Goal: Information Seeking & Learning: Learn about a topic

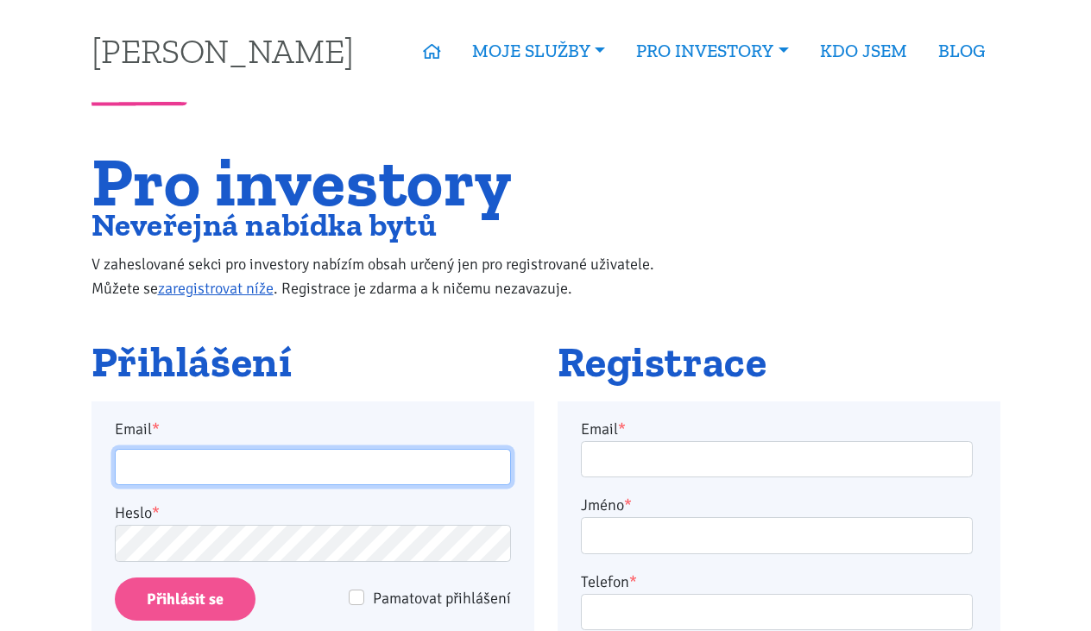
type input "burdych.t@gmail.com"
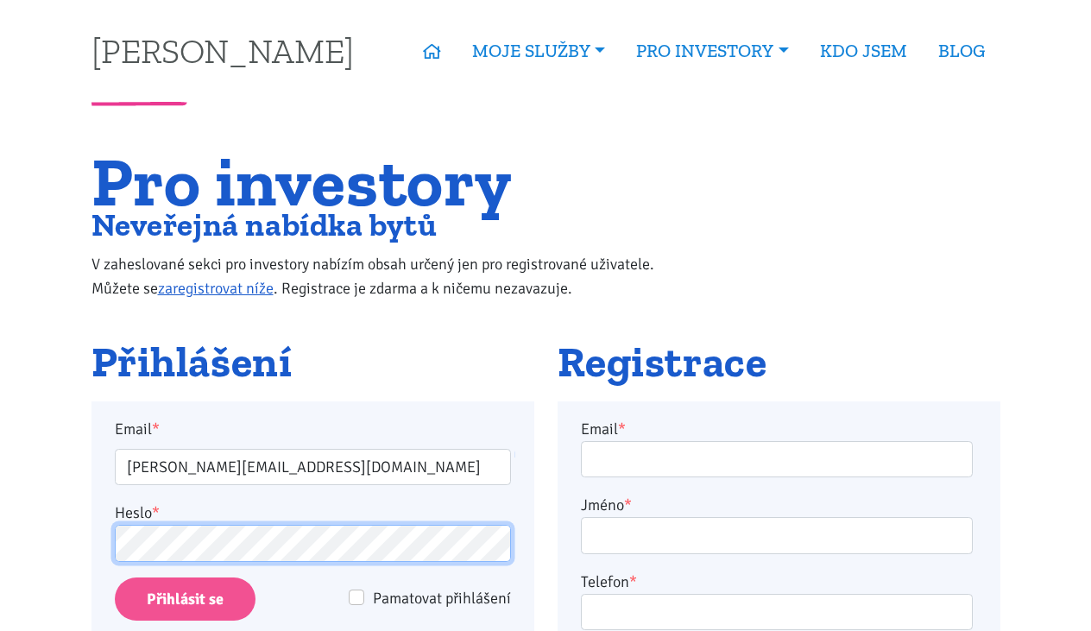
click at [184, 598] on input "Přihlásit se" at bounding box center [185, 600] width 141 height 44
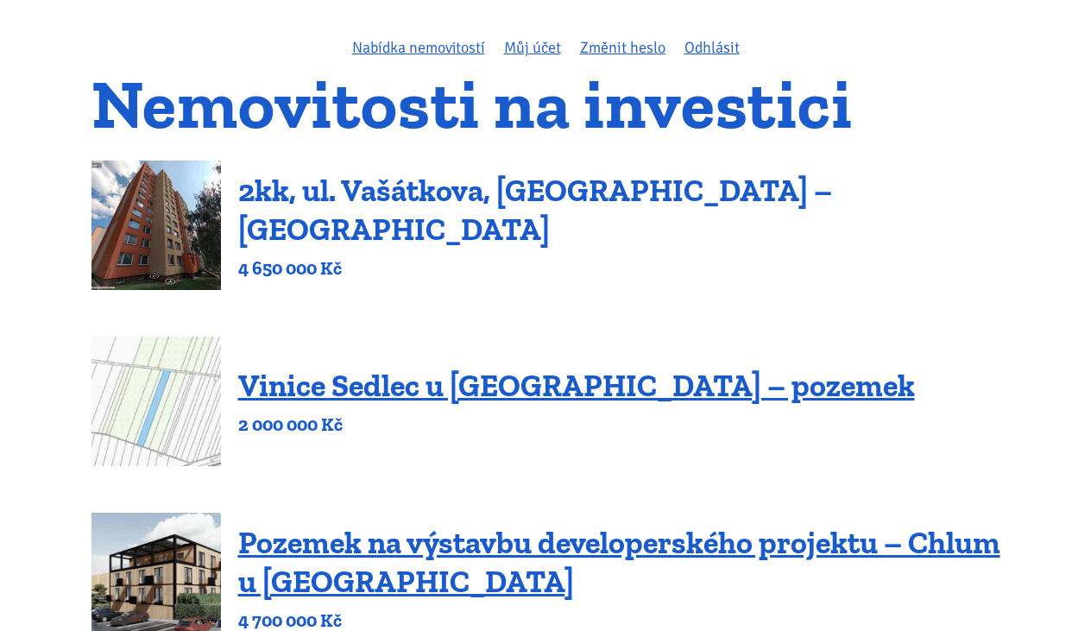
scroll to position [107, 0]
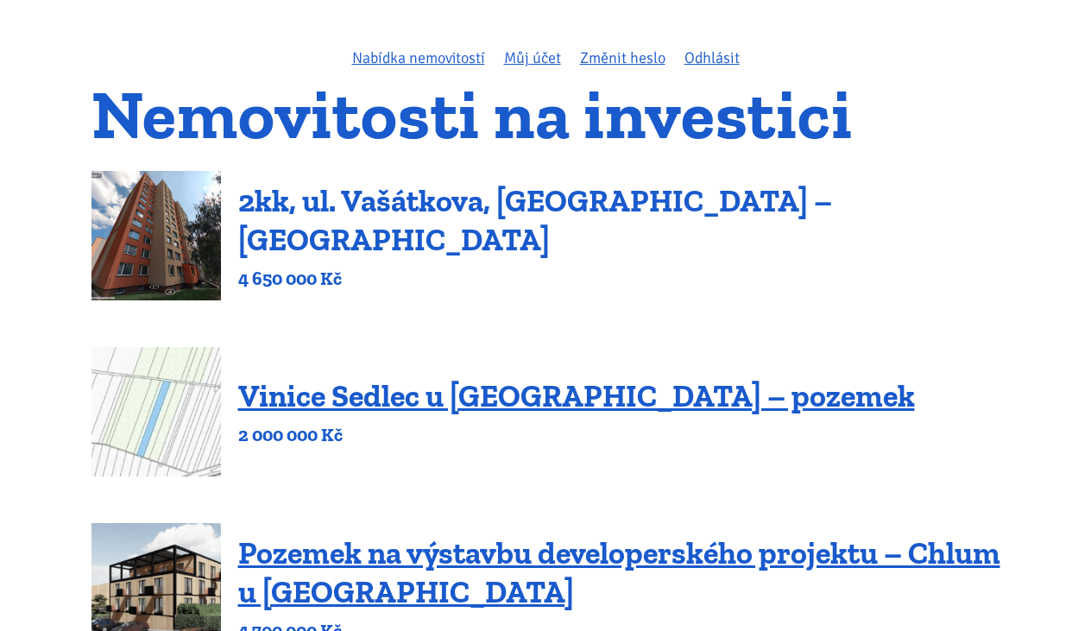
click at [483, 223] on link "2kk, ul. Vašátkova, Praha – Černý Most" at bounding box center [535, 220] width 594 height 76
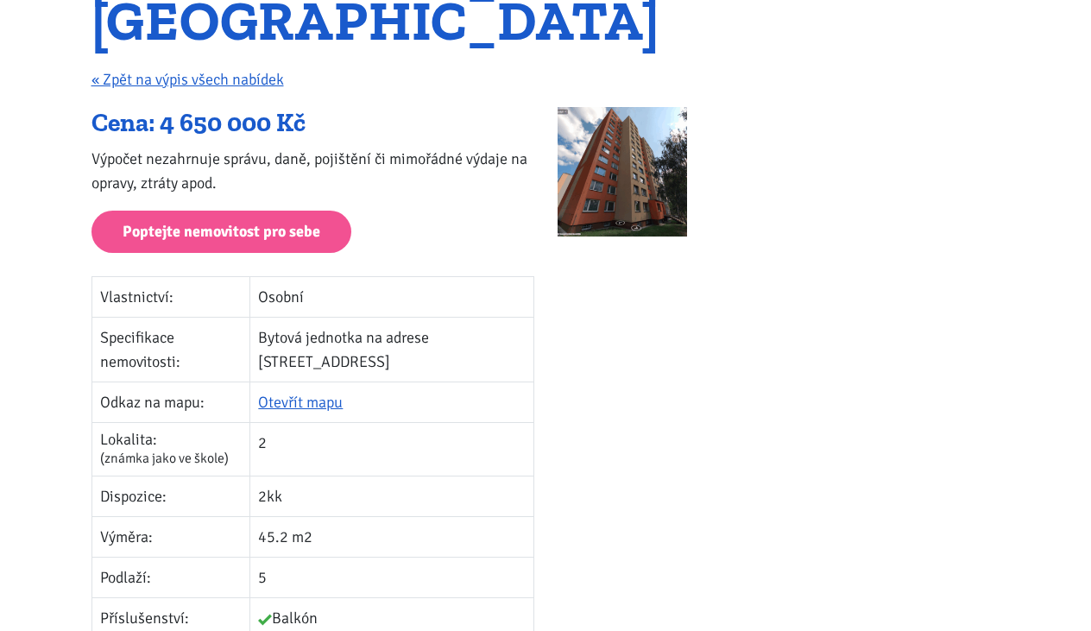
scroll to position [266, 0]
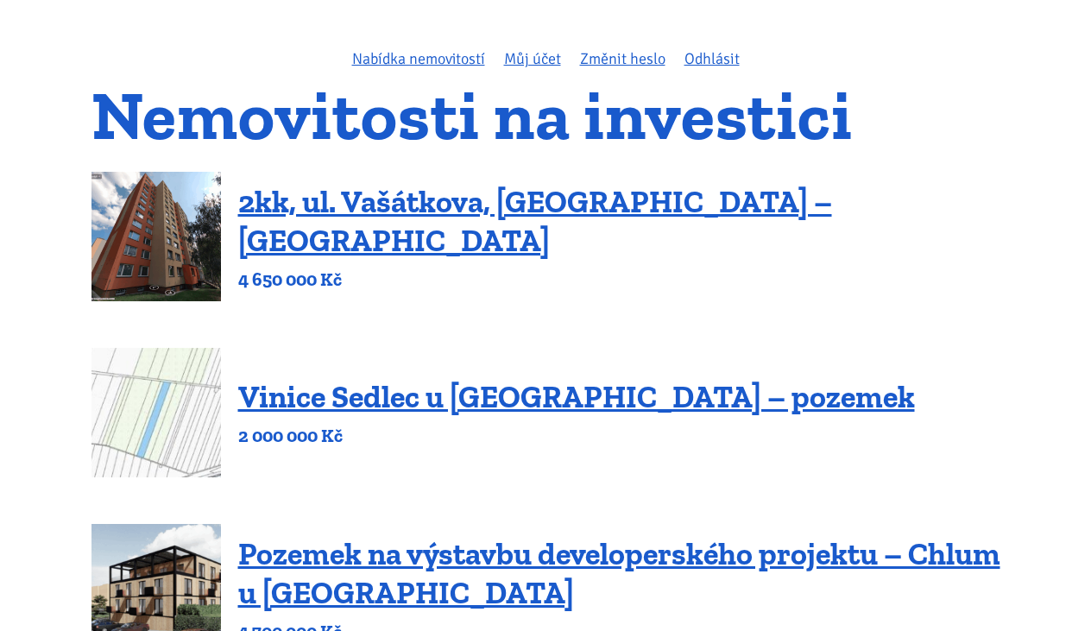
scroll to position [106, 0]
